Goal: Transaction & Acquisition: Purchase product/service

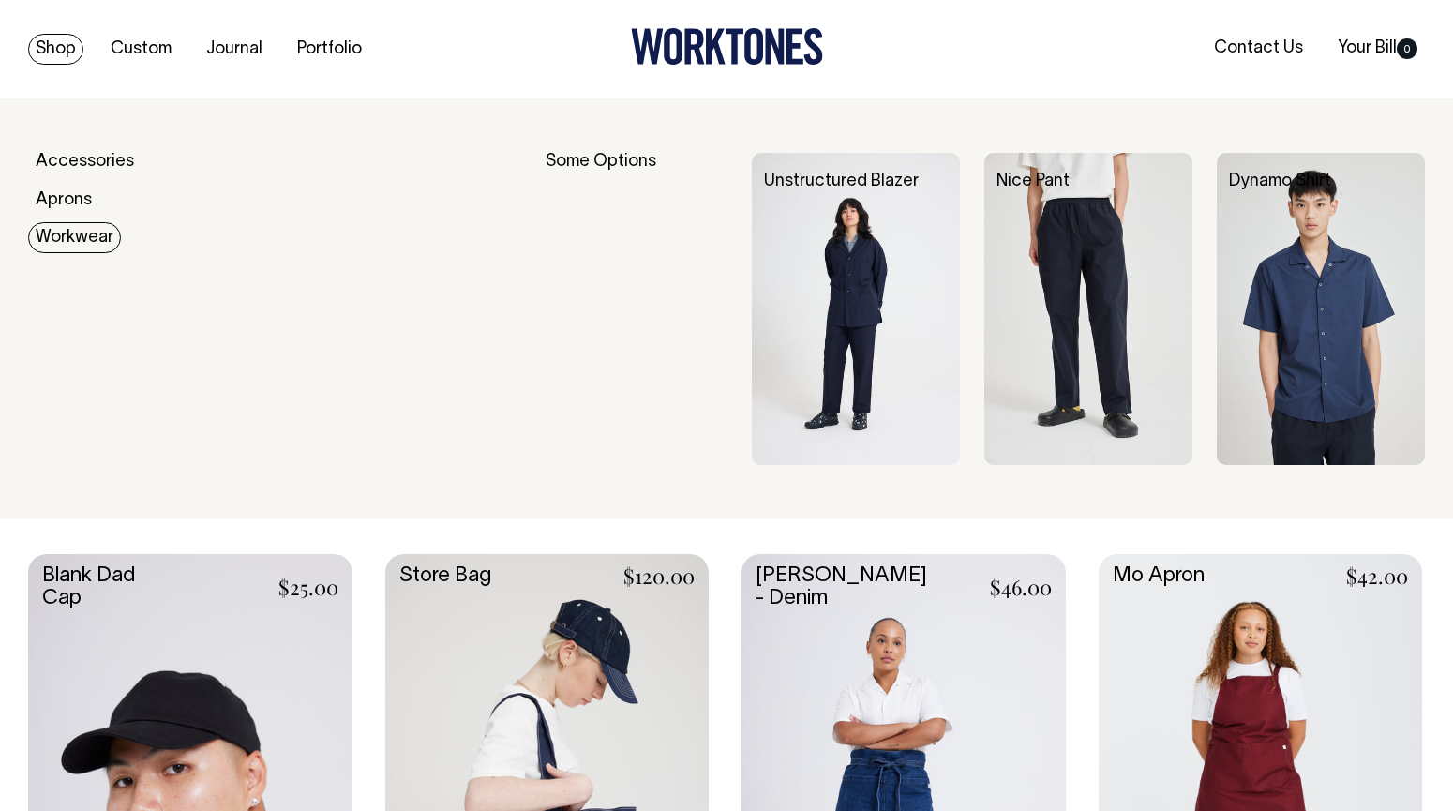
click at [105, 227] on link "Workwear" at bounding box center [74, 237] width 93 height 31
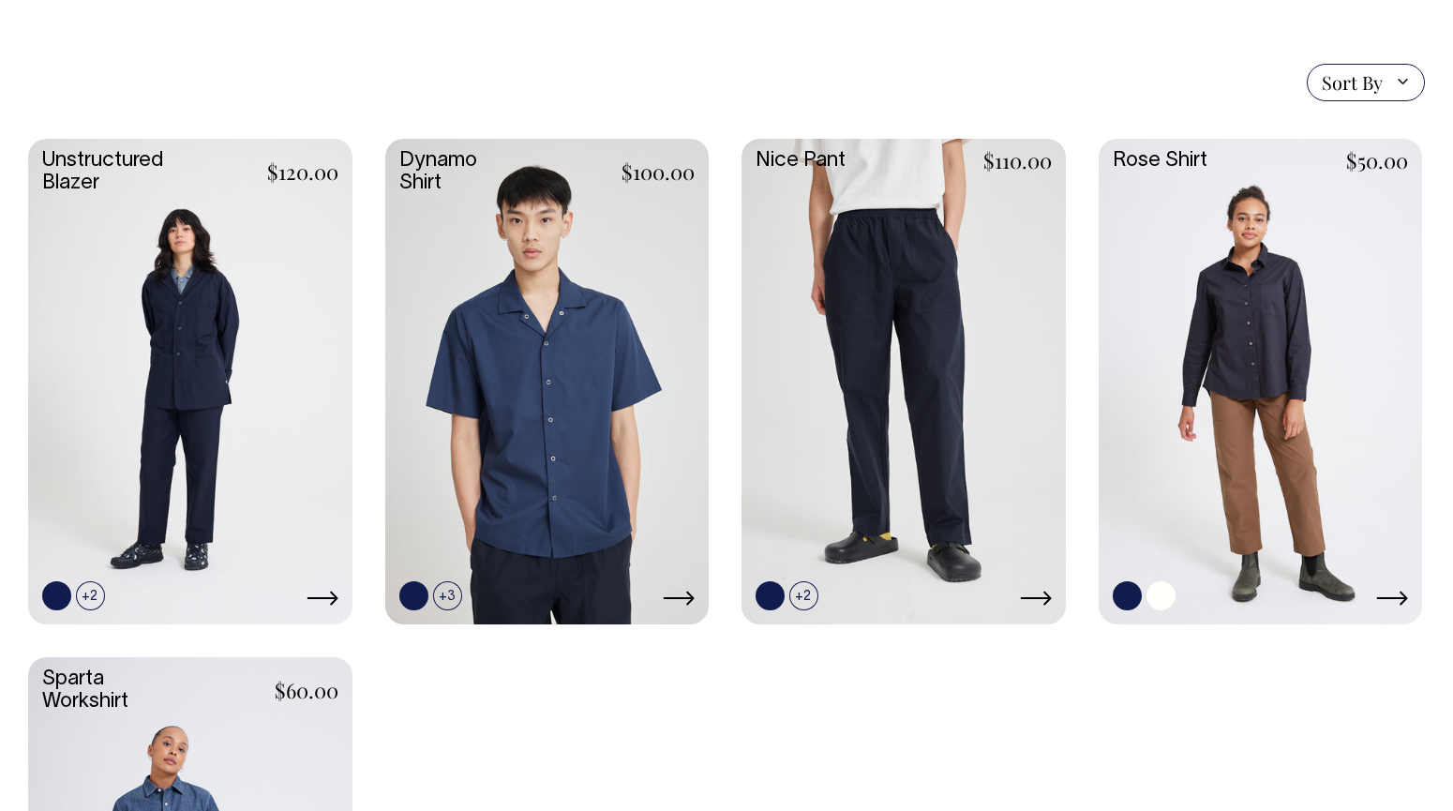
scroll to position [484, 0]
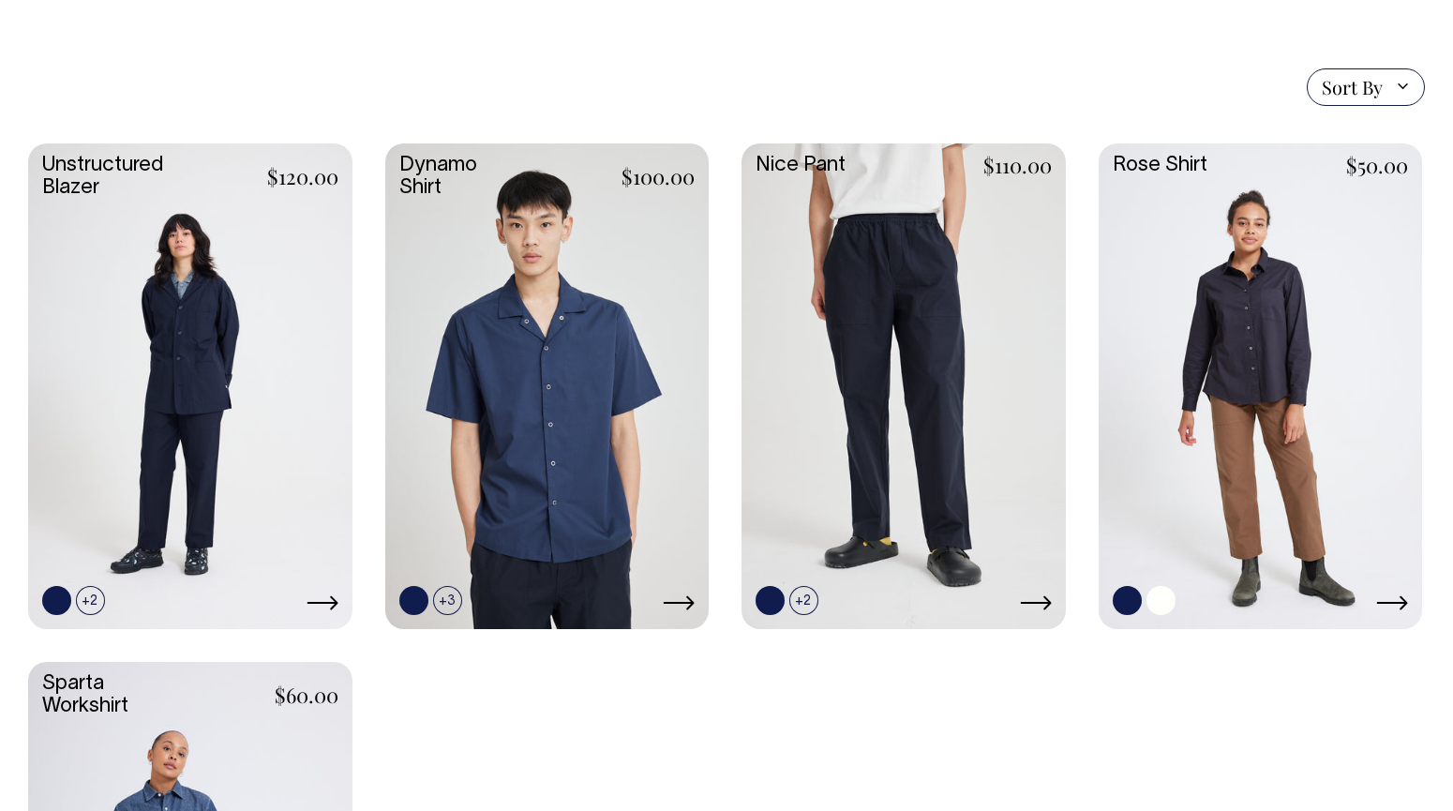
click at [1341, 322] on link at bounding box center [1261, 384] width 324 height 482
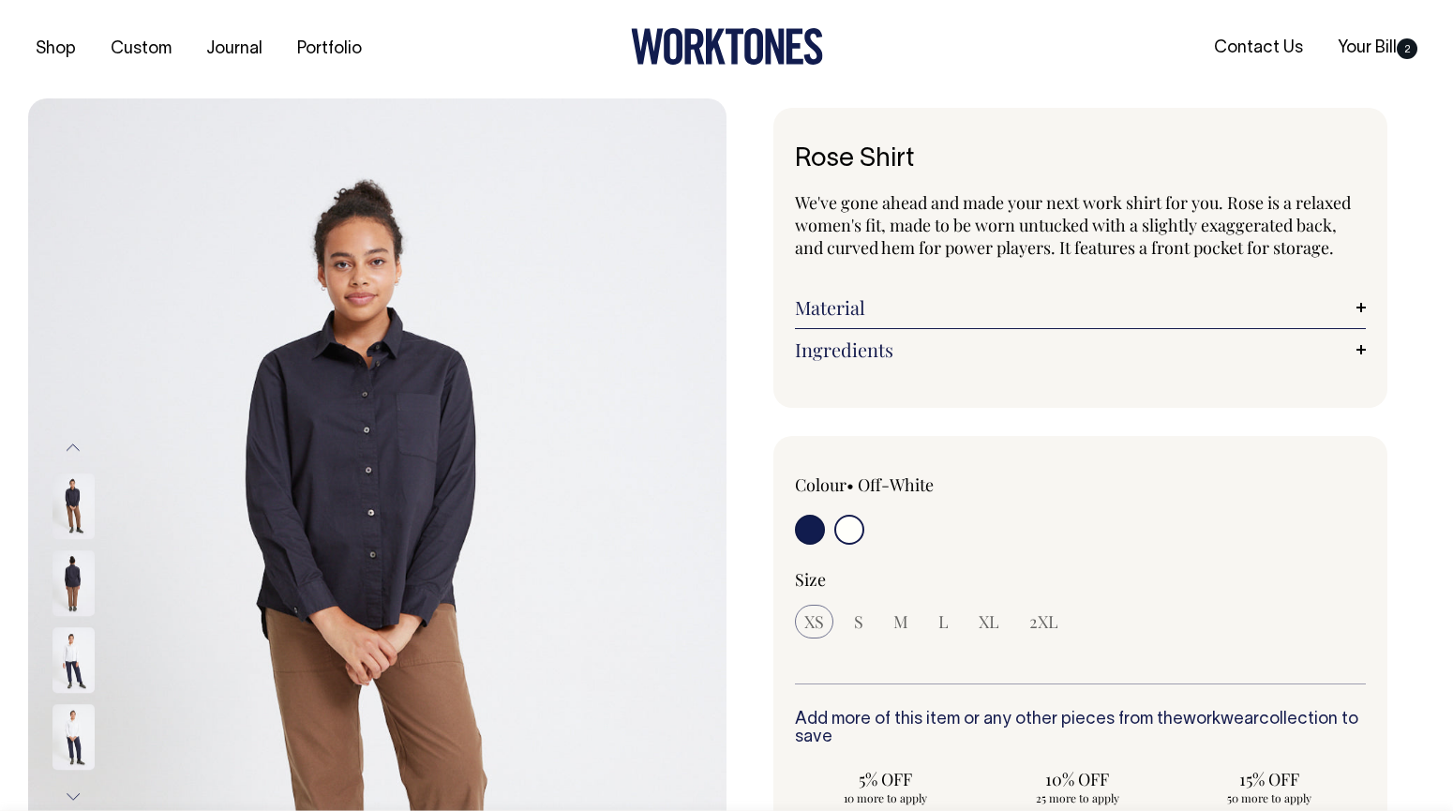
click at [860, 535] on input "radio" at bounding box center [849, 530] width 30 height 30
click at [859, 528] on input "radio" at bounding box center [849, 530] width 30 height 30
click at [859, 623] on span "S" at bounding box center [858, 621] width 9 height 23
click at [851, 537] on input "radio" at bounding box center [849, 530] width 30 height 30
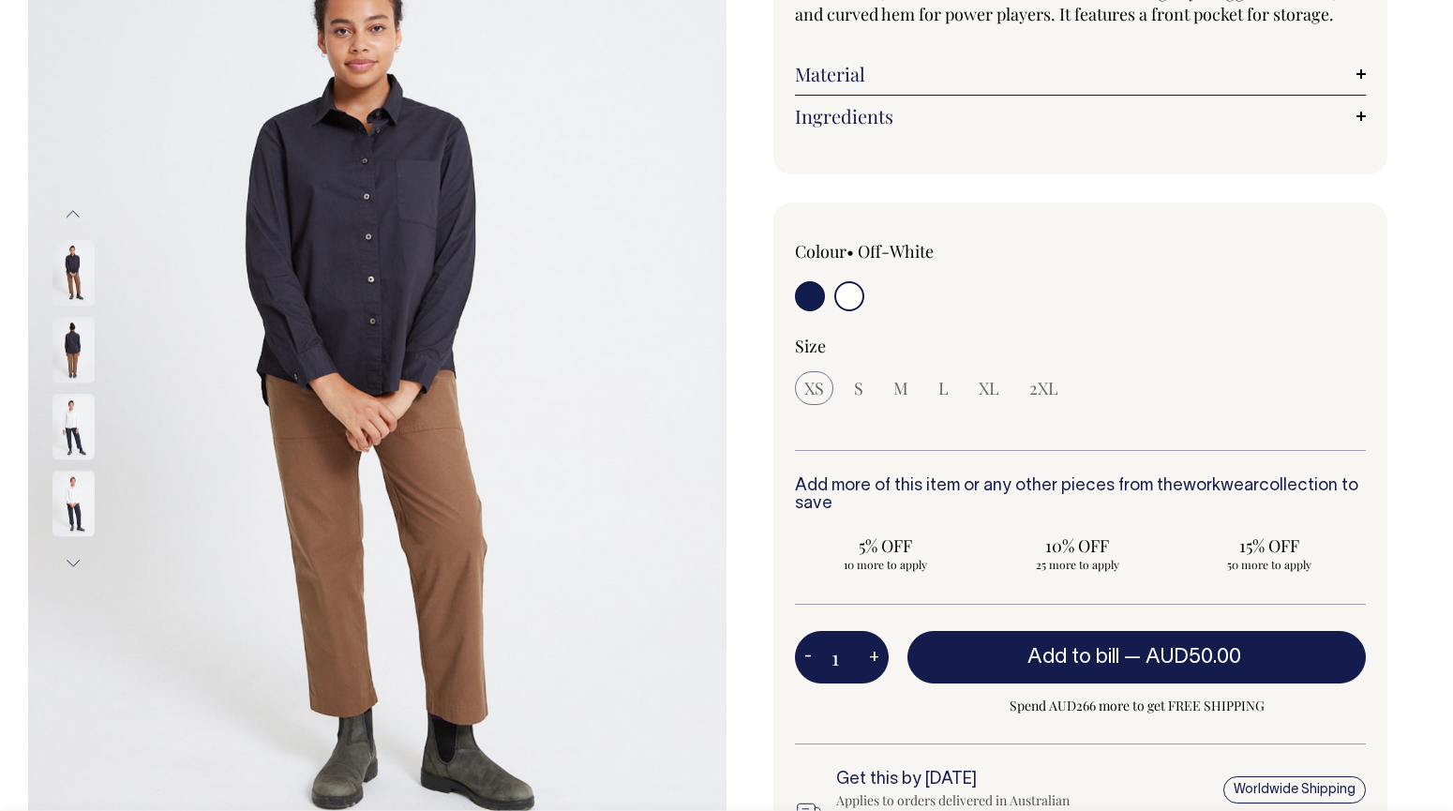
scroll to position [233, 0]
click at [850, 296] on input "radio" at bounding box center [849, 297] width 30 height 30
click at [862, 392] on span "S" at bounding box center [858, 389] width 9 height 23
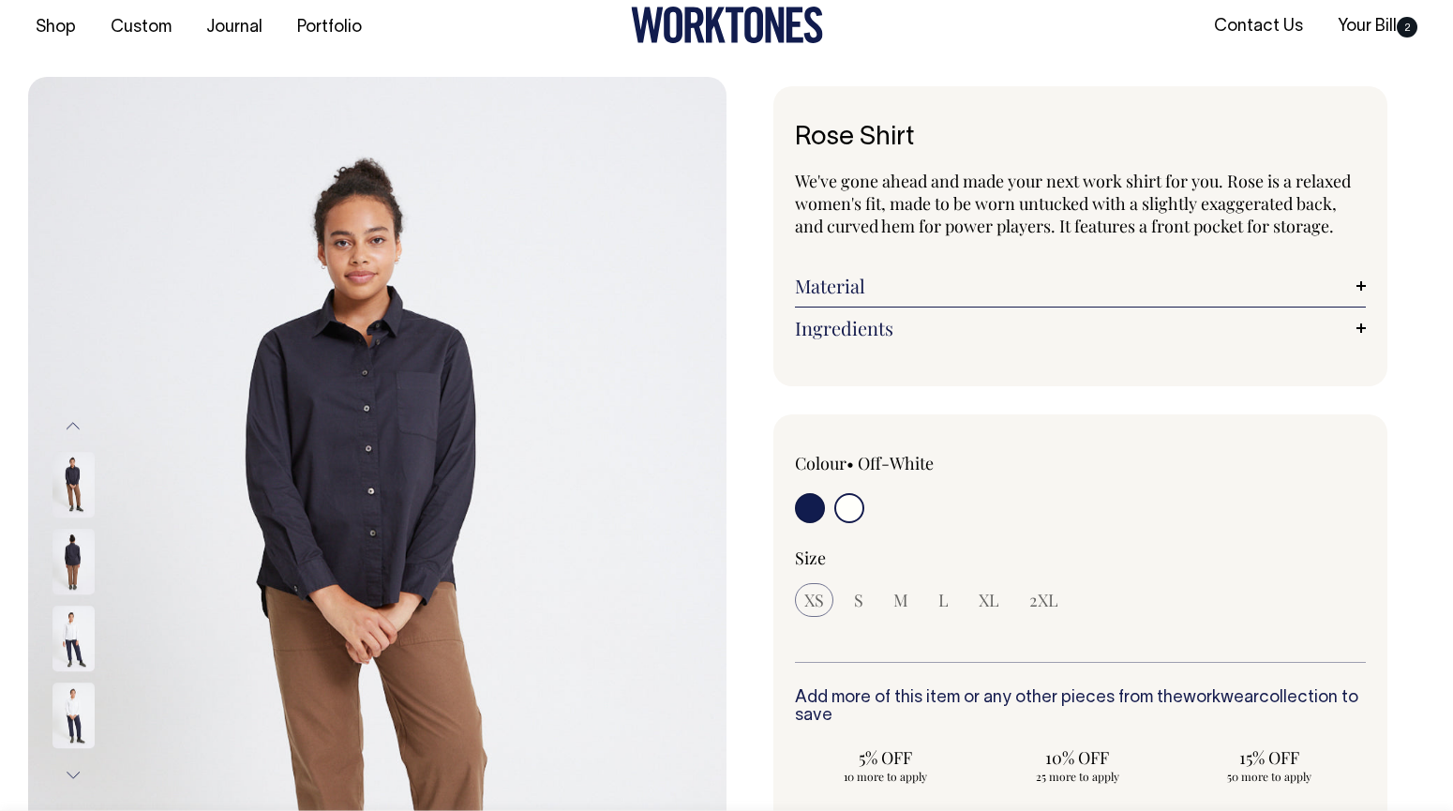
scroll to position [23, 0]
click at [80, 638] on img at bounding box center [74, 639] width 42 height 66
